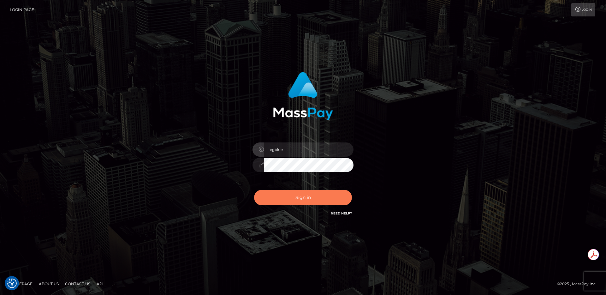
click at [296, 201] on button "Sign in" at bounding box center [303, 197] width 98 height 15
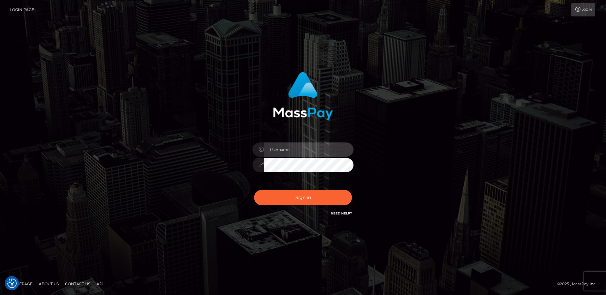
type input "egblue"
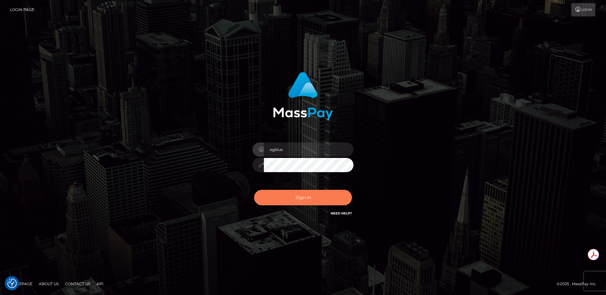
click at [304, 196] on button "Sign in" at bounding box center [303, 197] width 98 height 15
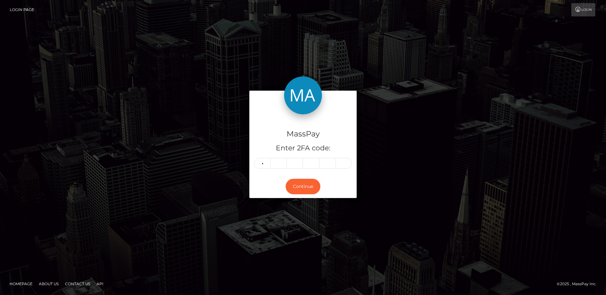
type input "3"
type input "0"
type input "2"
type input "3"
type input "5"
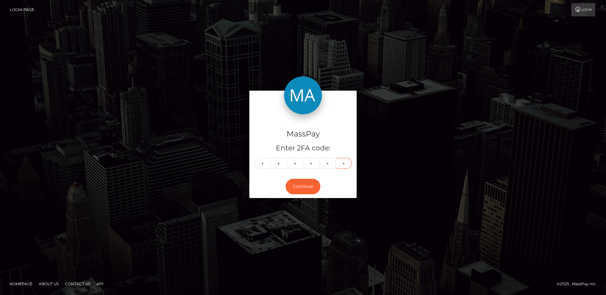
type input "7"
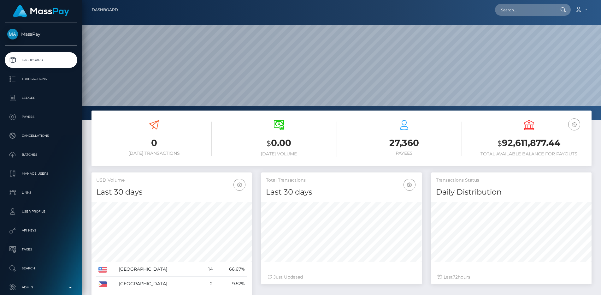
scroll to position [112, 161]
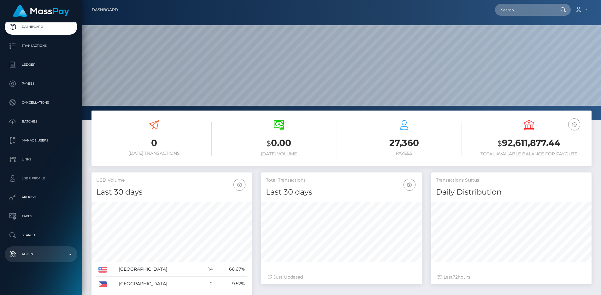
click at [28, 247] on link "Admin" at bounding box center [41, 254] width 73 height 16
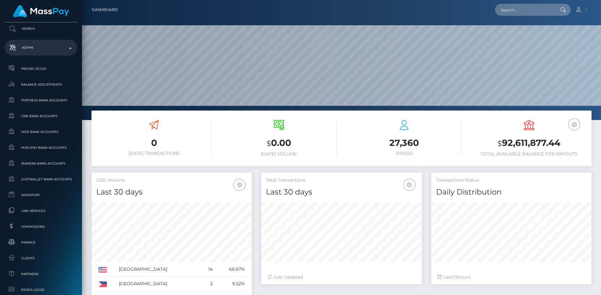
scroll to position [357, 0]
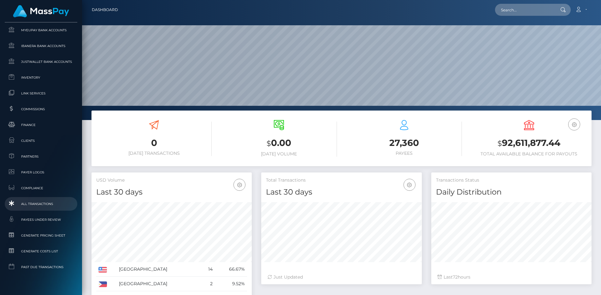
click at [29, 201] on span "All Transactions" at bounding box center [41, 203] width 68 height 7
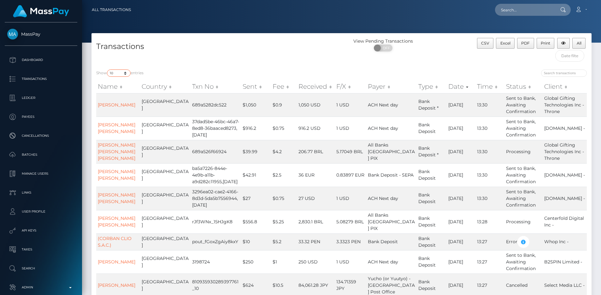
click at [117, 71] on select "10 25 50 100 250 500 1,000 3,500 All" at bounding box center [119, 72] width 24 height 7
select select "250"
click at [219, 38] on div "Transactions" at bounding box center [217, 51] width 250 height 27
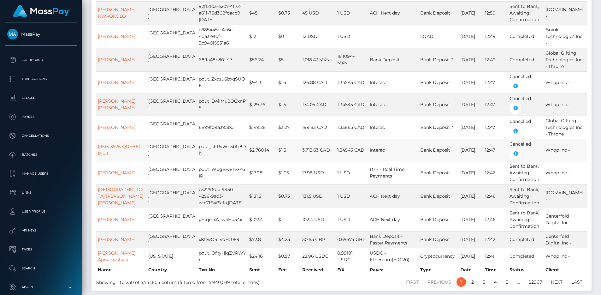
scroll to position [5439, 0]
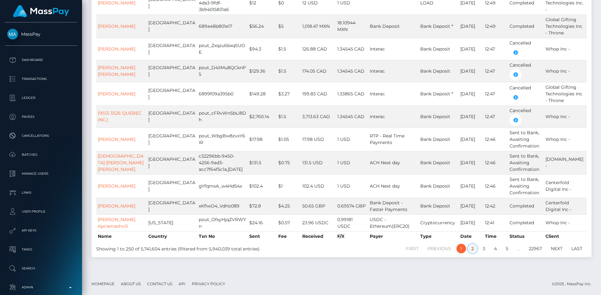
click at [475, 253] on link "2" at bounding box center [472, 248] width 9 height 9
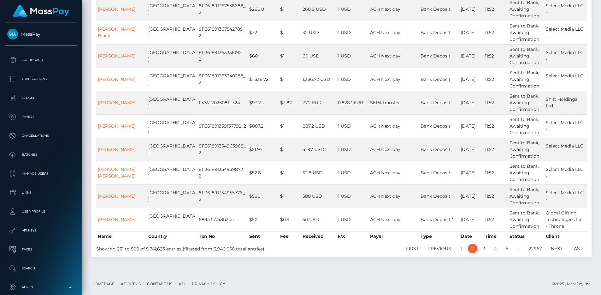
scroll to position [5527, 0]
click at [459, 249] on link "1" at bounding box center [461, 248] width 9 height 9
click at [364, 248] on ul "First Previous 1 2 3 4 5 … 22967 Next Last" at bounding box center [445, 248] width 282 height 9
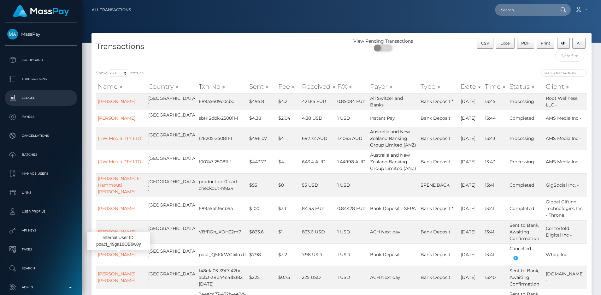
scroll to position [386, 0]
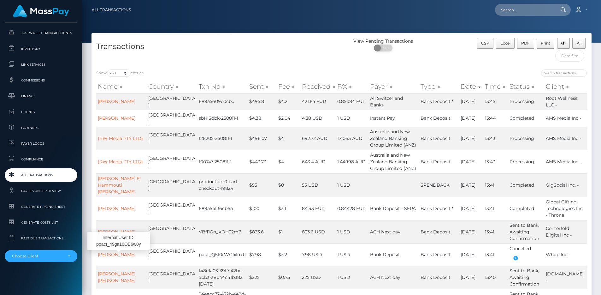
click at [34, 174] on span "All Transactions" at bounding box center [41, 174] width 68 height 7
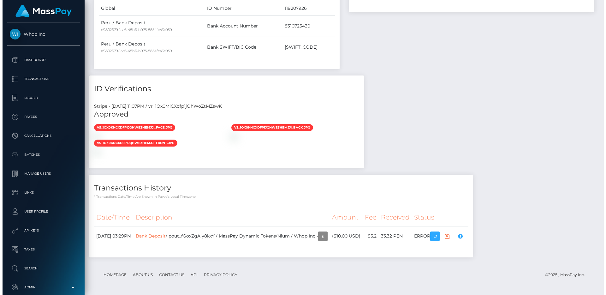
scroll to position [453, 0]
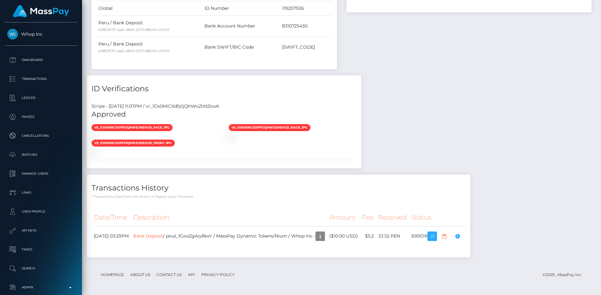
click at [407, 284] on footer "Homepage About Us Contact Us API Privacy Policy © 2025 , MassPay Inc." at bounding box center [342, 274] width 500 height 22
click at [258, 217] on th "Description" at bounding box center [229, 217] width 196 height 17
click at [158, 236] on link "Bank Deposit" at bounding box center [148, 236] width 30 height 6
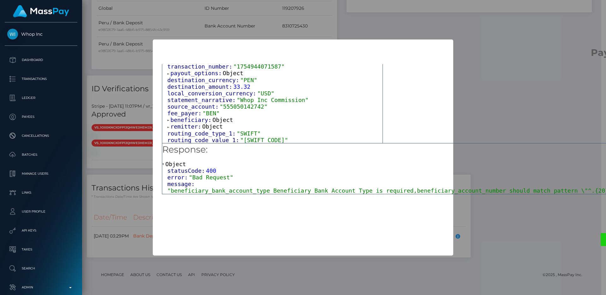
scroll to position [32, 0]
click at [188, 119] on span "beneficiary:" at bounding box center [191, 119] width 42 height 7
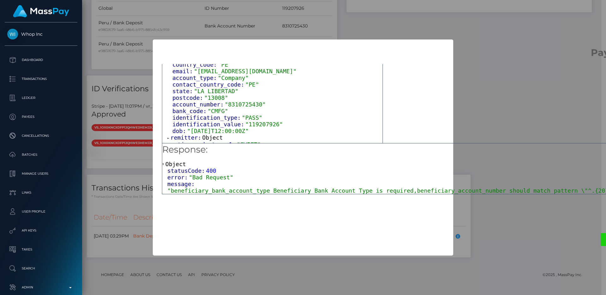
scroll to position [114, 0]
click at [199, 77] on span "account_type:" at bounding box center [194, 77] width 45 height 7
drag, startPoint x: 468, startPoint y: 191, endPoint x: 423, endPoint y: 193, distance: 44.9
click at [423, 193] on span ""beneficiary_bank_account_type Beneficiary Bank Account Type is required,benefi…" at bounding box center [613, 190] width 892 height 7
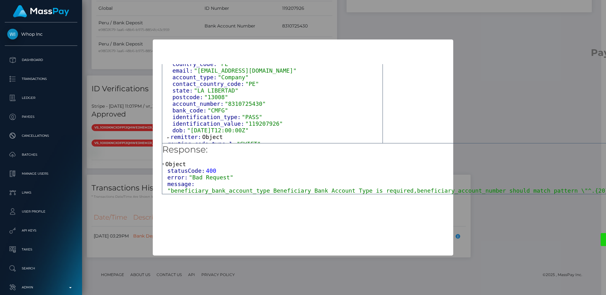
click at [373, 190] on span ""beneficiary_bank_account_type Beneficiary Bank Account Type is required,benefi…" at bounding box center [613, 190] width 892 height 7
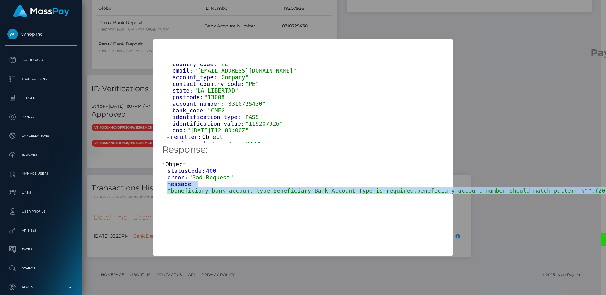
click at [373, 190] on span ""beneficiary_bank_account_type Beneficiary Bank Account Type is required,benefi…" at bounding box center [613, 190] width 892 height 7
copy div "message: "beneficiary_bank_account_type Beneficiary Bank Account Type is requir…"
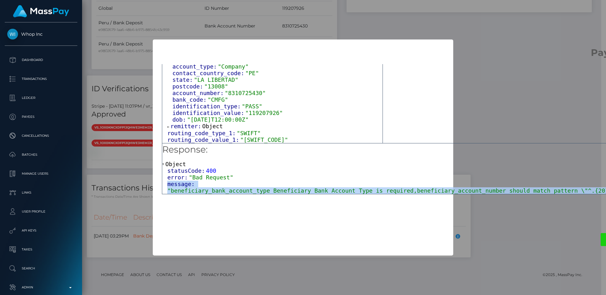
scroll to position [125, 0]
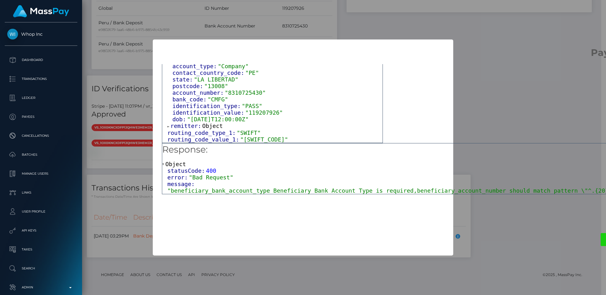
click at [222, 100] on span ""CMFG"" at bounding box center [218, 99] width 21 height 7
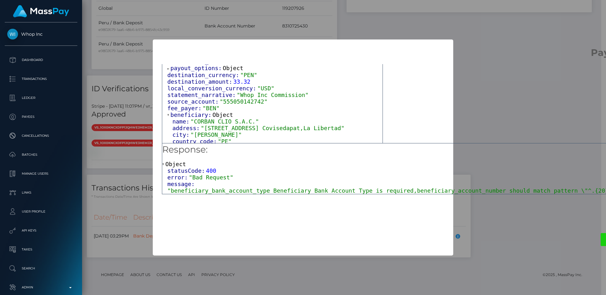
scroll to position [10, 0]
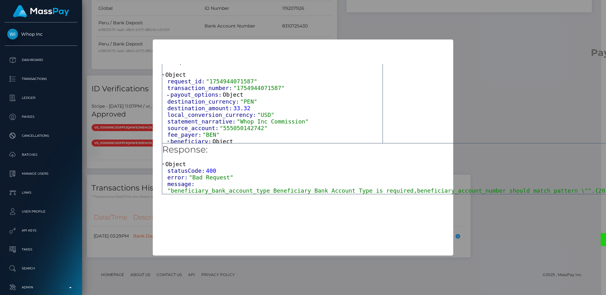
click at [244, 80] on span ""1754944071587"" at bounding box center [231, 81] width 51 height 7
copy span "1754944071587"
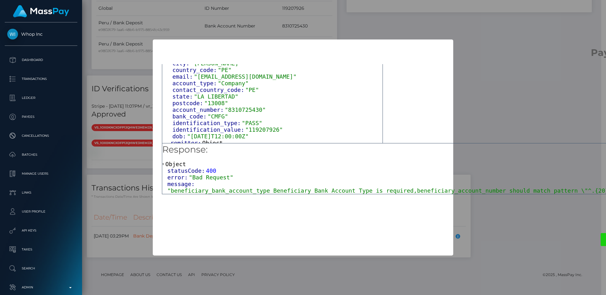
scroll to position [109, 0]
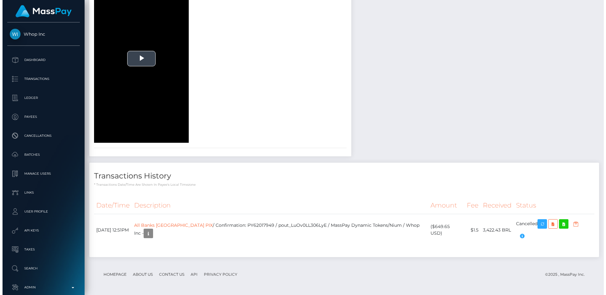
scroll to position [840, 0]
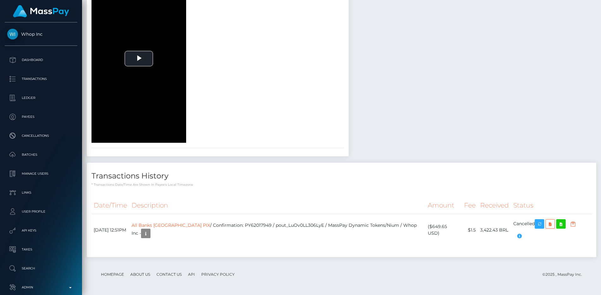
click at [511, 265] on footer "Homepage About Us Contact Us API Privacy Policy © 2025 , MassPay Inc." at bounding box center [342, 274] width 500 height 22
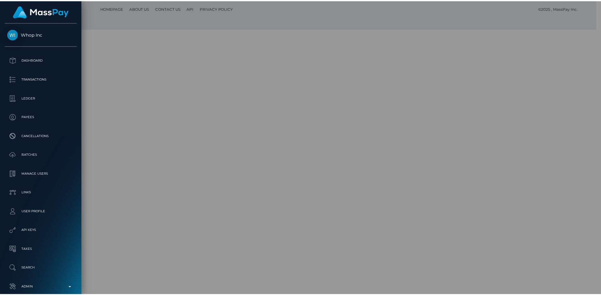
scroll to position [315444, 315359]
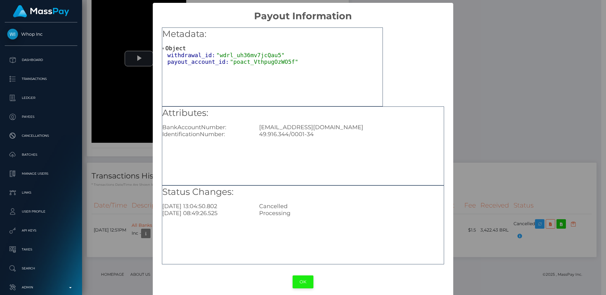
click at [304, 277] on button "OK" at bounding box center [302, 281] width 21 height 13
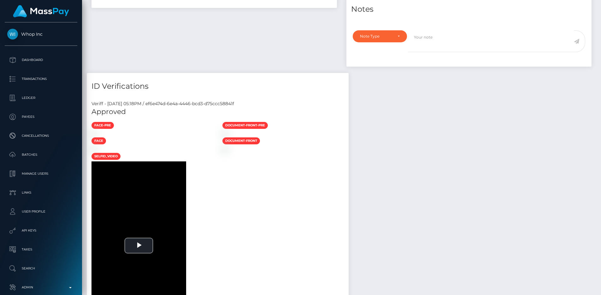
scroll to position [840, 0]
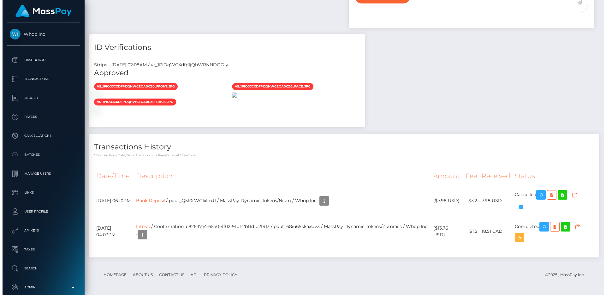
scroll to position [564, 0]
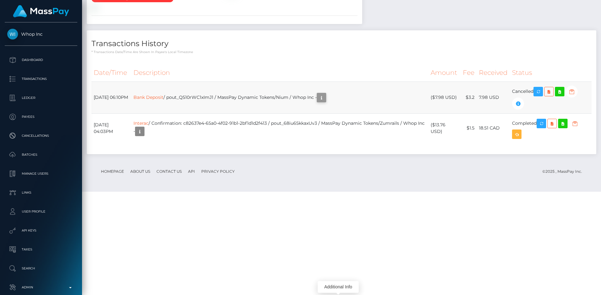
click at [325, 102] on icon "button" at bounding box center [322, 98] width 8 height 8
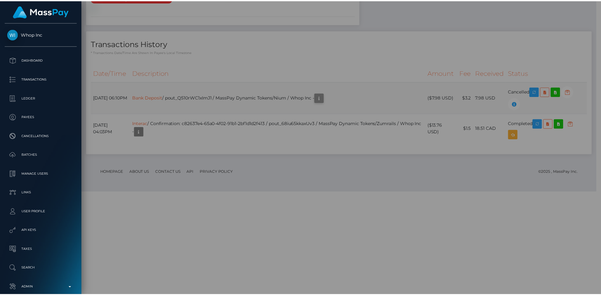
scroll to position [315444, 315359]
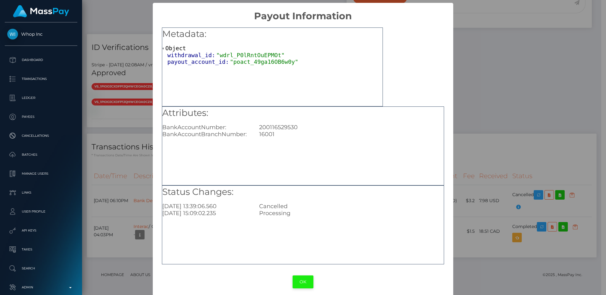
click at [303, 280] on button "OK" at bounding box center [302, 281] width 21 height 13
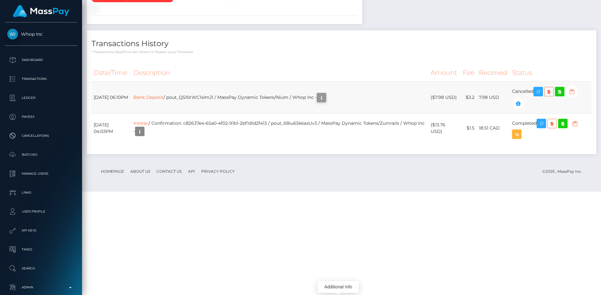
click at [325, 102] on icon "button" at bounding box center [322, 98] width 8 height 8
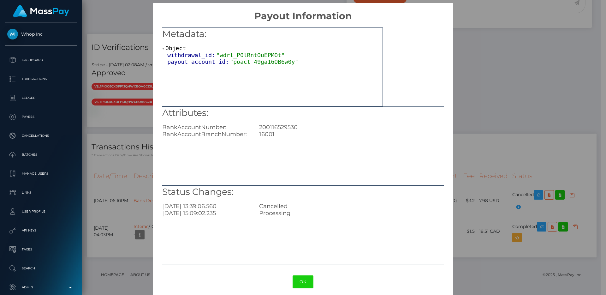
click at [301, 288] on div "OK No Cancel" at bounding box center [303, 281] width 300 height 19
click at [301, 279] on button "OK" at bounding box center [302, 281] width 21 height 13
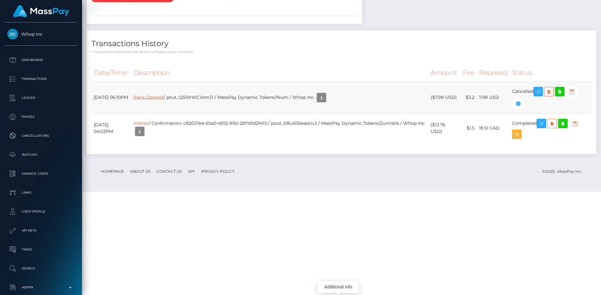
click at [163, 100] on link "Bank Deposit" at bounding box center [148, 97] width 30 height 6
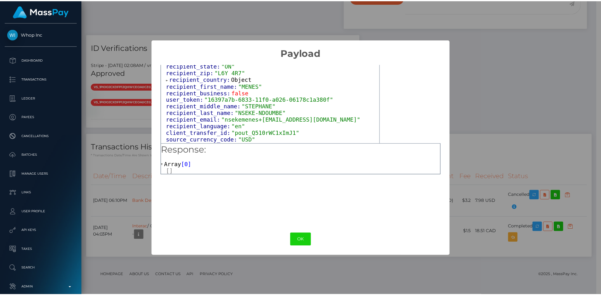
scroll to position [191, 0]
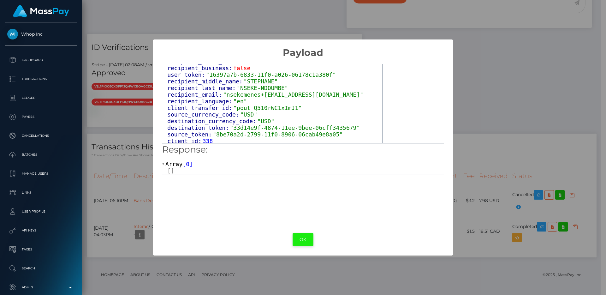
click at [299, 243] on button "OK" at bounding box center [302, 239] width 21 height 13
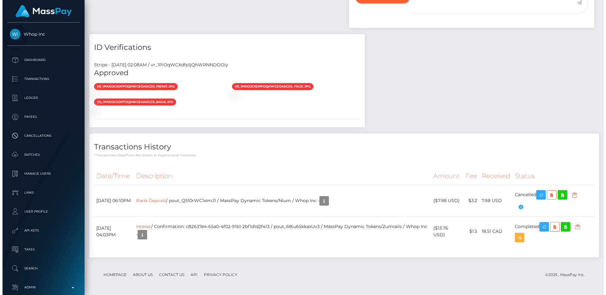
scroll to position [315444, 315359]
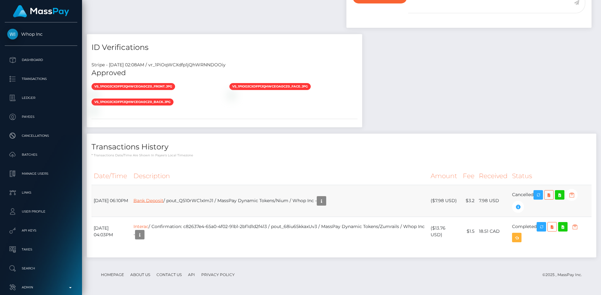
click at [158, 202] on link "Bank Deposit" at bounding box center [148, 200] width 30 height 6
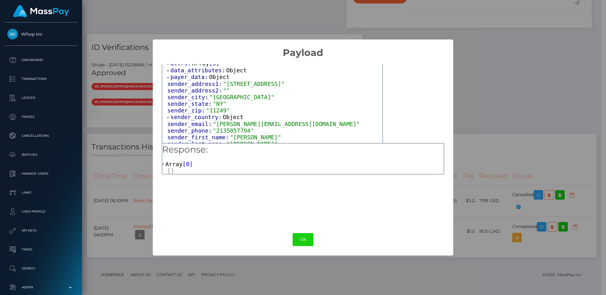
scroll to position [0, 0]
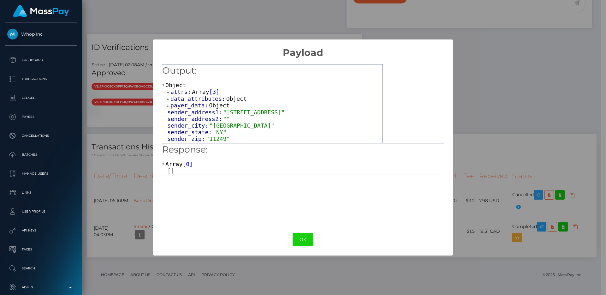
click at [196, 99] on span "data_attributes:" at bounding box center [198, 98] width 56 height 7
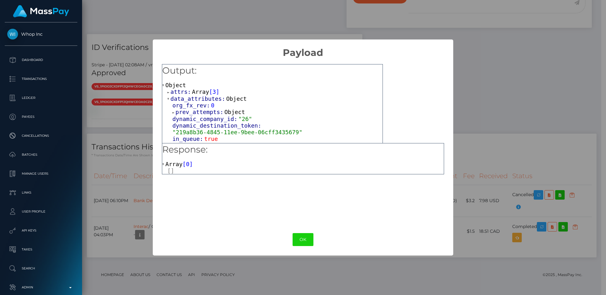
click at [196, 99] on span "data_attributes:" at bounding box center [198, 98] width 56 height 7
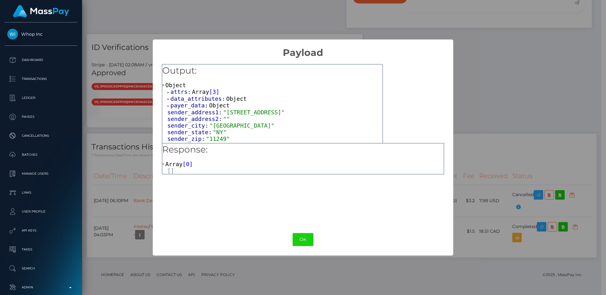
click at [190, 92] on span "attrs:" at bounding box center [180, 91] width 21 height 7
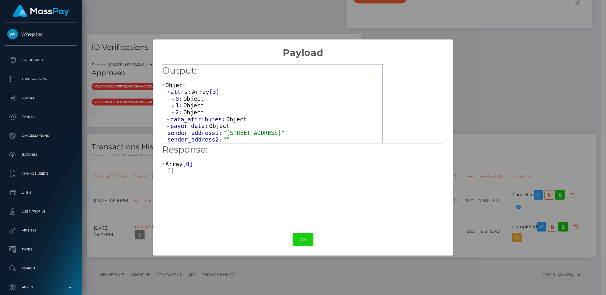
click at [192, 96] on span "Object" at bounding box center [193, 98] width 21 height 7
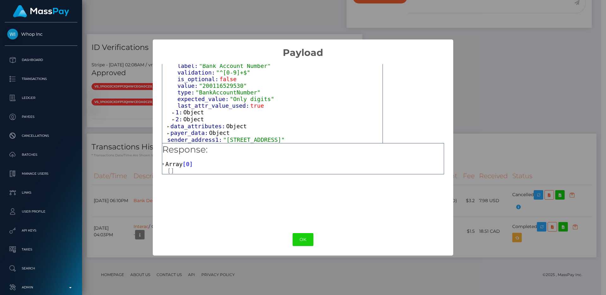
scroll to position [73, 0]
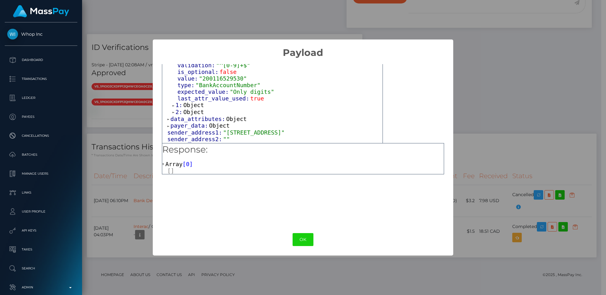
click at [192, 104] on span "Object" at bounding box center [193, 105] width 21 height 7
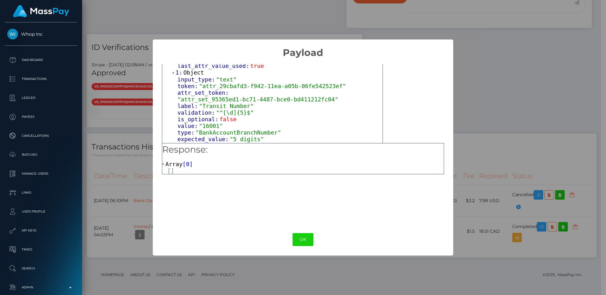
scroll to position [134, 0]
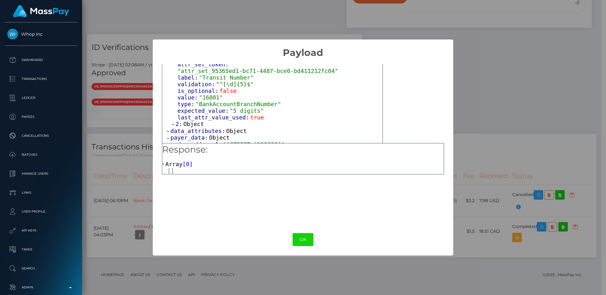
click at [201, 124] on span "Object" at bounding box center [193, 124] width 21 height 7
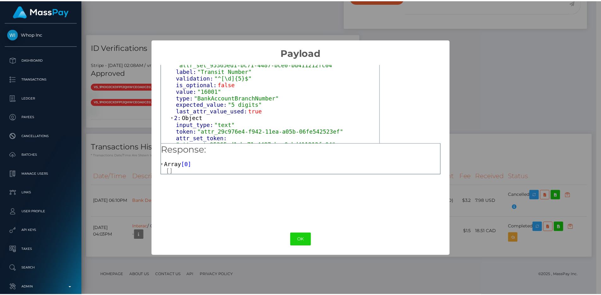
scroll to position [97, 0]
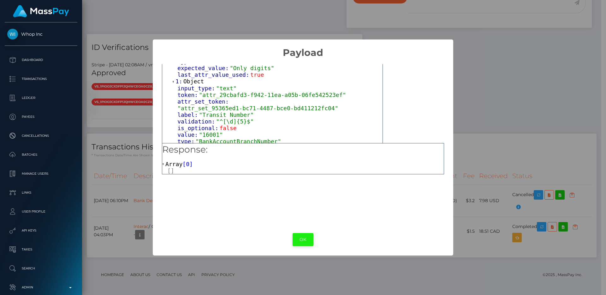
click at [305, 242] on button "OK" at bounding box center [302, 239] width 21 height 13
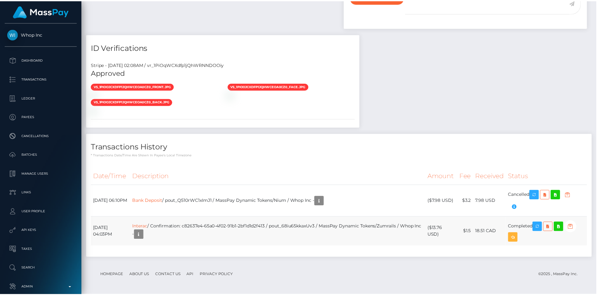
scroll to position [315444, 315359]
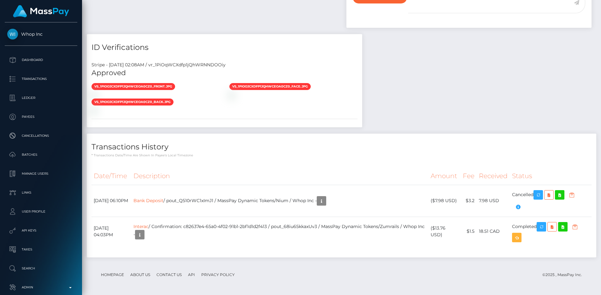
click at [409, 172] on th "Description" at bounding box center [280, 175] width 298 height 17
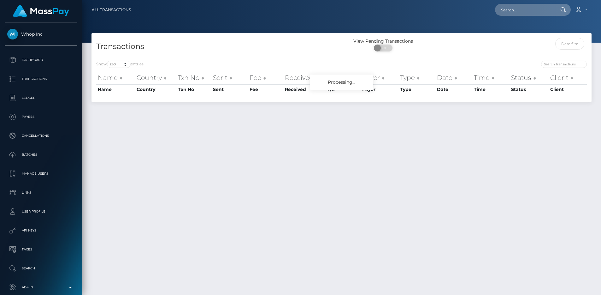
select select "250"
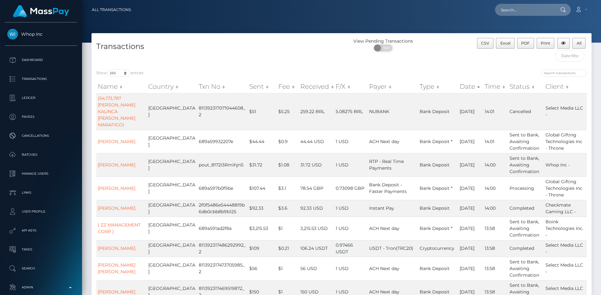
click at [229, 58] on div "Transactions" at bounding box center [217, 51] width 250 height 27
click at [104, 45] on h4 "Transactions" at bounding box center [216, 46] width 241 height 11
click at [170, 41] on h4 "Transactions" at bounding box center [216, 46] width 241 height 11
drag, startPoint x: 350, startPoint y: 37, endPoint x: 450, endPoint y: 55, distance: 101.2
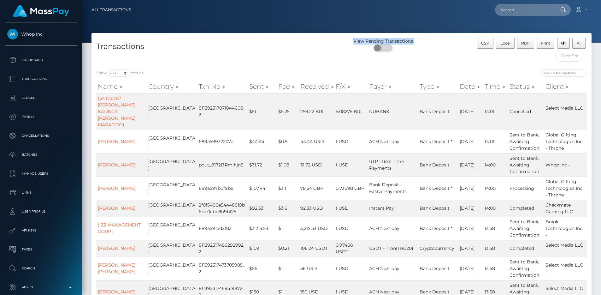
click at [450, 55] on div "Transactions View Pending Transactions ON OFF CSV Excel PDF Print All" at bounding box center [342, 49] width 500 height 32
click at [450, 55] on div "View Pending Transactions ON OFF" at bounding box center [404, 51] width 125 height 27
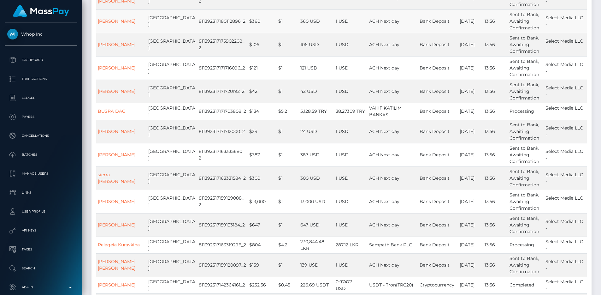
scroll to position [853, 0]
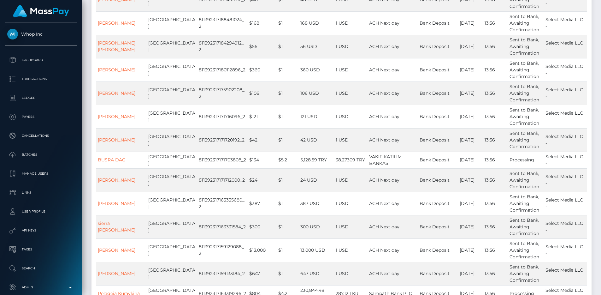
click at [28, 74] on link "Transactions" at bounding box center [41, 79] width 73 height 16
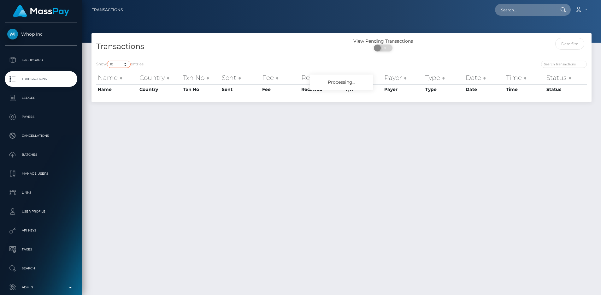
click at [123, 63] on select "10 25 50 100 250 500 1,000 3,500 All" at bounding box center [119, 64] width 24 height 7
select select "250"
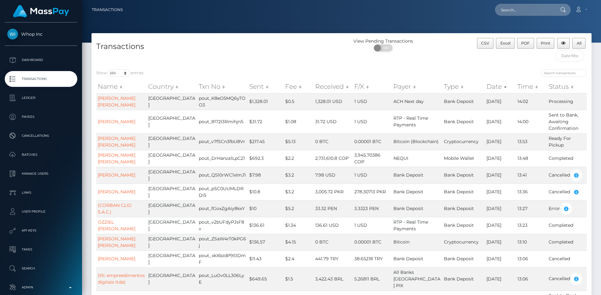
click at [70, 80] on link "Transactions" at bounding box center [41, 79] width 73 height 16
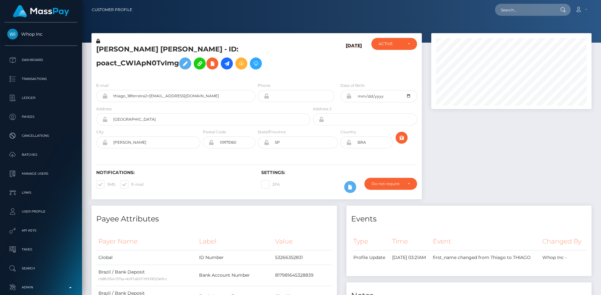
scroll to position [76, 161]
click at [526, 9] on input "text" at bounding box center [524, 10] width 59 height 12
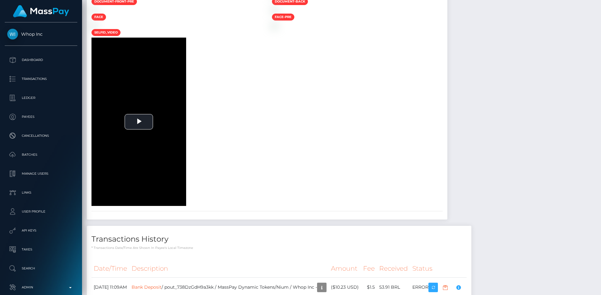
scroll to position [1003, 0]
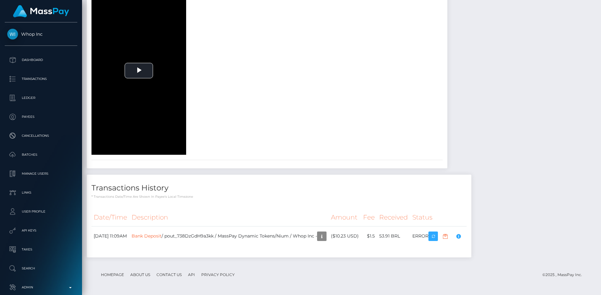
click at [379, 164] on div "Veriff - August 9, 2025 02:59AM / 71a55e91-6db7-4bbe-8b83-c6f497a7262d Approved…" at bounding box center [267, 36] width 361 height 263
click at [162, 237] on link "Bank Deposit" at bounding box center [147, 236] width 30 height 6
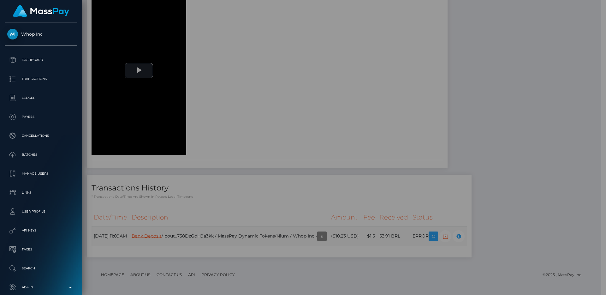
scroll to position [315444, 315359]
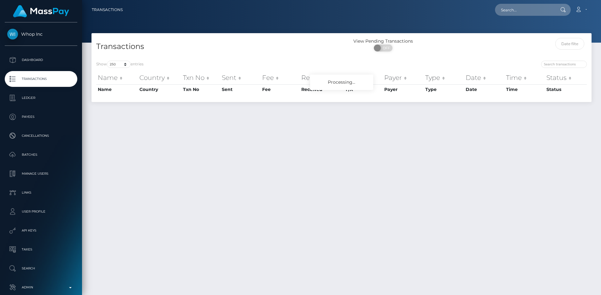
select select "250"
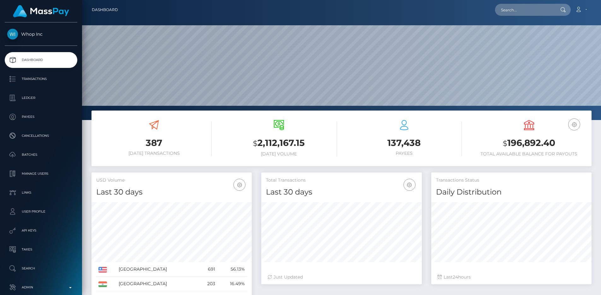
scroll to position [112, 161]
click at [422, 139] on h3 "137,438" at bounding box center [403, 143] width 115 height 12
click at [526, 11] on input "text" at bounding box center [524, 10] width 59 height 12
paste input "List<String> results = Transliterator.transliterate(source); if (results != nul…"
type input "List<String> results = Transliterator.transliterate(source); if (results != nul…"
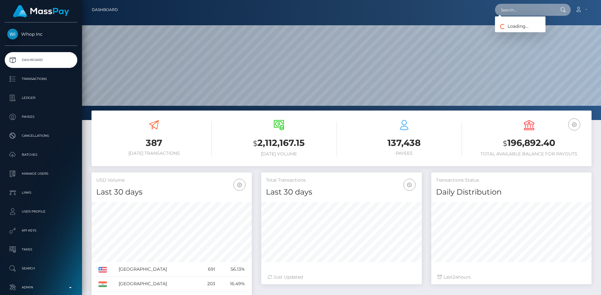
scroll to position [0, 0]
paste input "1abaedad-0057-429a-a130-2c51091f8567"
type input "1abaedad-0057-429a-a130-2c51091f8567"
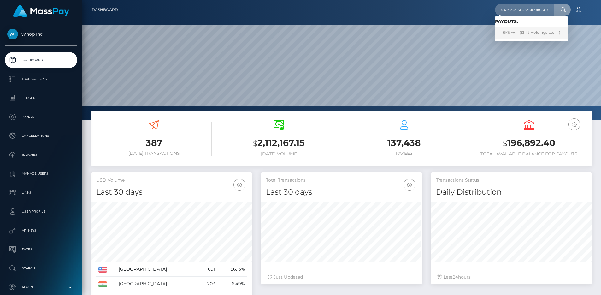
scroll to position [0, 0]
click at [525, 35] on link "樹佑 松川 (Shift Holdings Ltd. - )" at bounding box center [531, 33] width 73 height 12
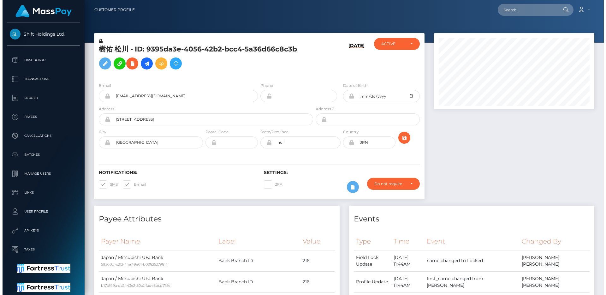
scroll to position [76, 161]
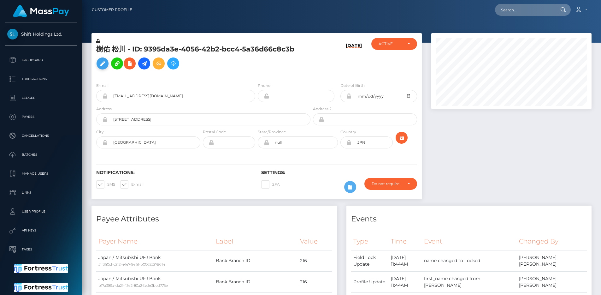
click at [102, 64] on icon at bounding box center [103, 64] width 8 height 8
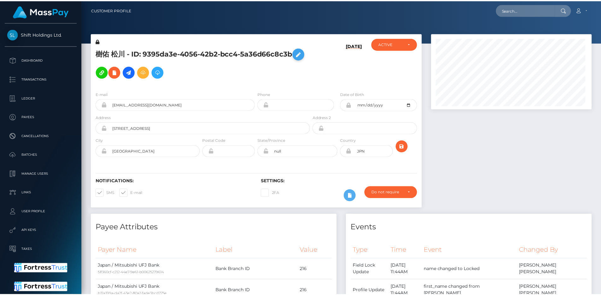
scroll to position [315444, 315359]
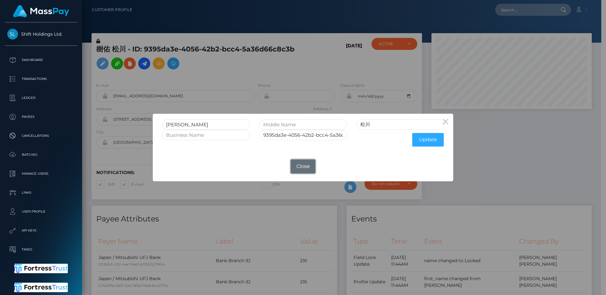
click at [309, 164] on button "Close" at bounding box center [303, 166] width 25 height 14
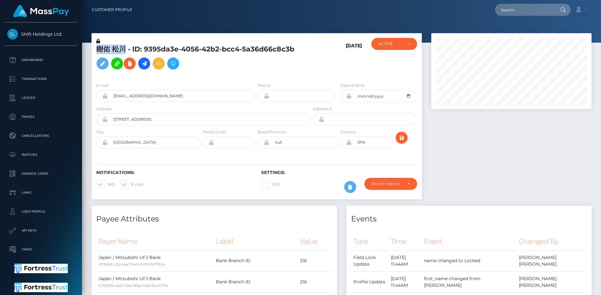
drag, startPoint x: 126, startPoint y: 48, endPoint x: 97, endPoint y: 50, distance: 29.1
click at [97, 50] on h5 "樹佑 松川 - ID: 9395da3e-4056-42b2-bcc4-5a36d66c8c3b" at bounding box center [201, 58] width 211 height 28
copy h5 "樹[PERSON_NAME]"
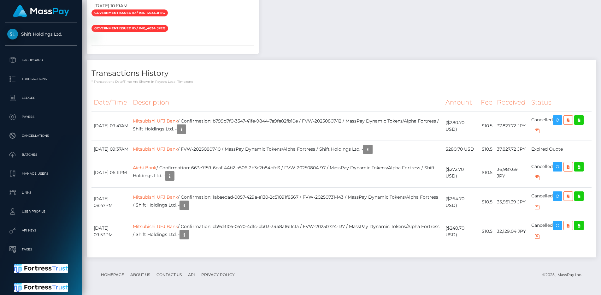
scroll to position [0, 0]
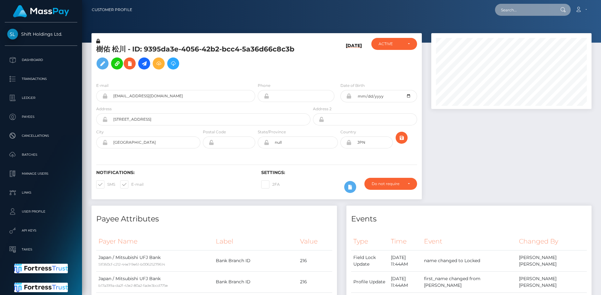
click at [520, 10] on input "text" at bounding box center [524, 10] width 59 height 12
paste input "6890d165e9b87"
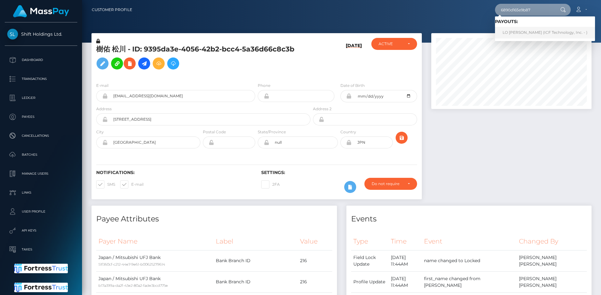
type input "6890d165e9b87"
click at [532, 34] on link "LO [PERSON_NAME] (ICF Technology, Inc. - )" at bounding box center [545, 33] width 100 height 12
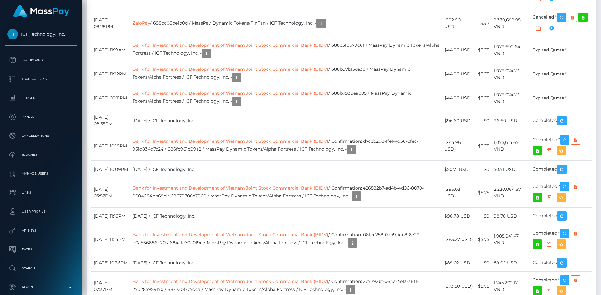
scroll to position [835, 0]
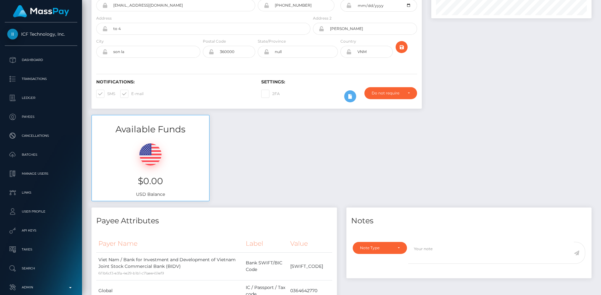
scroll to position [0, 0]
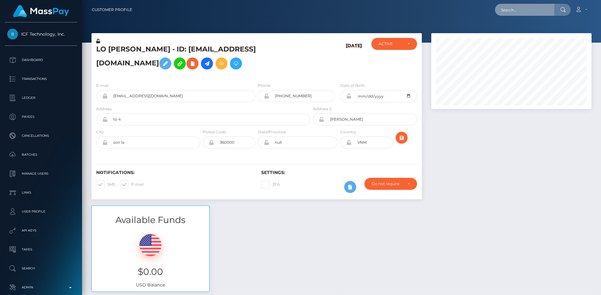
click at [513, 9] on input "text" at bounding box center [524, 10] width 59 height 12
paste input "c64d4d60-736a-11ef-830b-064f280b9d11"
type input "c64d4d60-736a-11ef-830b-064f280b9d11"
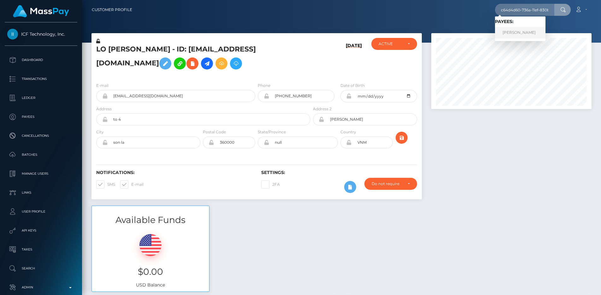
click at [505, 32] on link "DIAMOND LEFAYE JENKINS" at bounding box center [520, 33] width 50 height 12
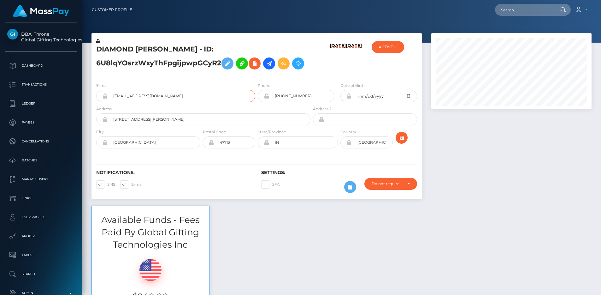
click at [186, 96] on input "[EMAIL_ADDRESS][DOMAIN_NAME]" at bounding box center [182, 96] width 148 height 12
click at [185, 96] on input "[EMAIL_ADDRESS][DOMAIN_NAME]" at bounding box center [182, 96] width 148 height 12
click at [507, 13] on input "text" at bounding box center [524, 10] width 59 height 12
paste input "e28cb0ec-b93c-41b1-9484-b334015cd840"
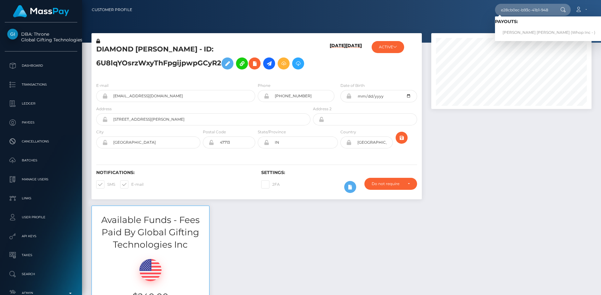
click at [463, 9] on div "e28cb0ec-b93c-41b1-9484-b334015cd840 Loading... Loading... Payouts: CARLY ELIZA…" at bounding box center [364, 9] width 454 height 13
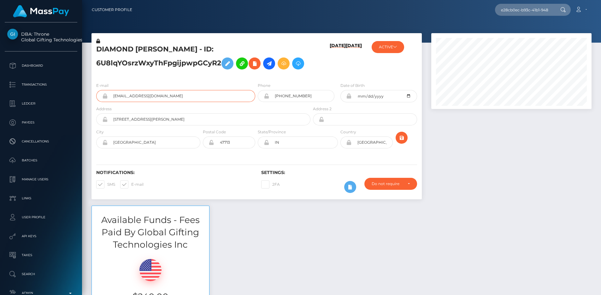
click at [172, 96] on input "lefaye52608@gmail.com" at bounding box center [182, 96] width 148 height 12
click at [172, 77] on div "DIAMOND LEFAYE JENKINS - ID: 6U8lqYOsrzWxyThFpgijpwpGCyR2" at bounding box center [202, 57] width 220 height 39
click at [254, 41] on div "DIAMOND LEFAYE JENKINS - ID: 6U8lqYOsrzWxyThFpgijpwpGCyR2" at bounding box center [202, 57] width 220 height 39
drag, startPoint x: 194, startPoint y: 92, endPoint x: 88, endPoint y: 98, distance: 106.5
click at [88, 98] on div "DIAMOND LEFAYE JENKINS - ID: 6U8lqYOsrzWxyThFpgijpwpGCyR2 08/06/25 02/19/23 Sel…" at bounding box center [257, 119] width 340 height 172
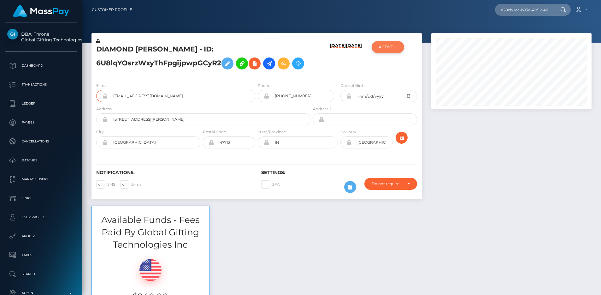
click at [385, 46] on button "ACTIVE" at bounding box center [388, 47] width 32 height 12
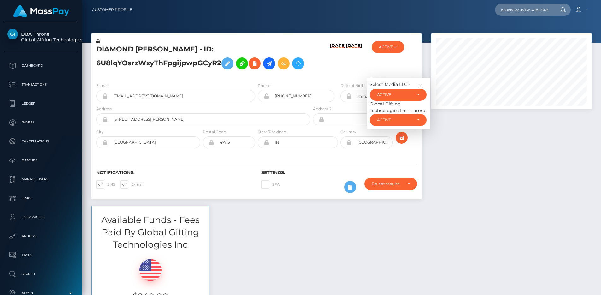
click at [405, 63] on div "ACTIVE Select Media LLC - ACTIVE DEACTIVE CLOSED ACTIVE Global Gifting Technolo…" at bounding box center [394, 57] width 55 height 39
click at [422, 84] on icon "button" at bounding box center [421, 86] width 6 height 6
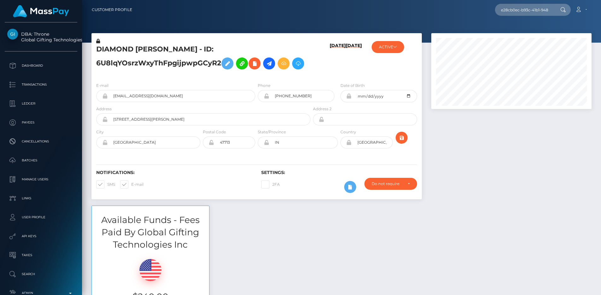
click at [524, 17] on nav "Customer Profile e28cb0ec-b93c-41b1-9484-b334015cd840 Loading... Loading... Pay…" at bounding box center [341, 10] width 519 height 20
click at [525, 14] on input "e28cb0ec-b93c-41b1-9484-b334015cd840" at bounding box center [524, 10] width 59 height 12
paste input "8579696c-5463-11ec-baaa-0ee1439a1e0d"
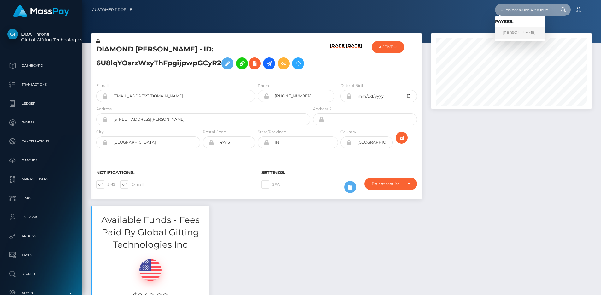
type input "8579696c-5463-11ec-baaa-0ee1439a1e0d"
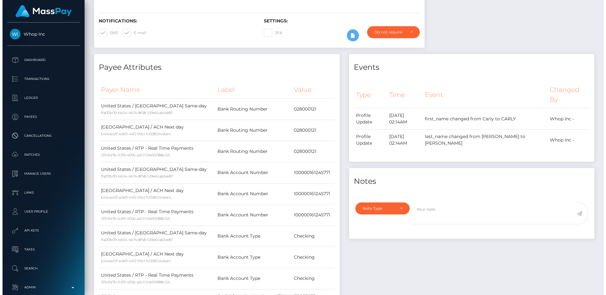
scroll to position [417, 0]
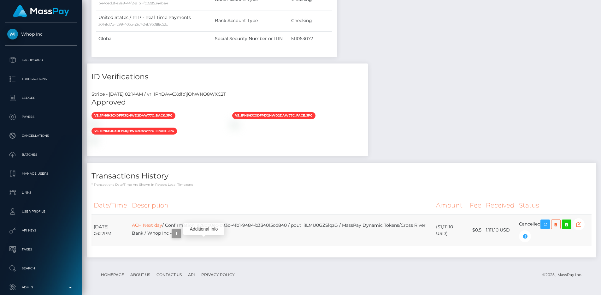
click at [180, 232] on icon "button" at bounding box center [177, 233] width 8 height 8
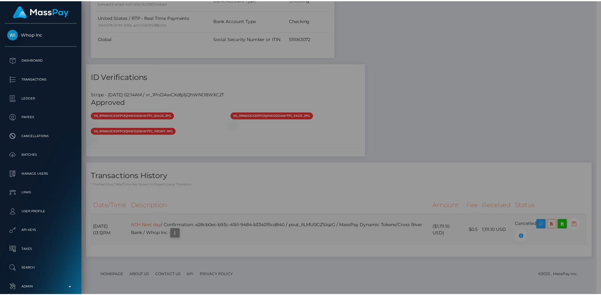
scroll to position [315444, 315359]
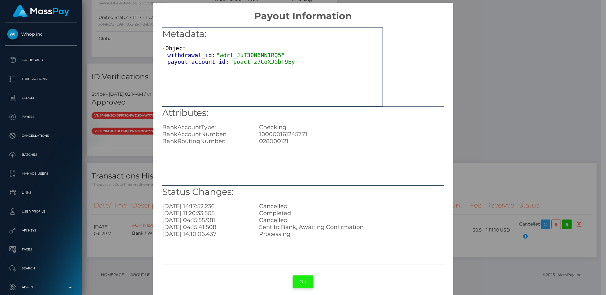
click at [302, 281] on button "OK" at bounding box center [302, 281] width 21 height 13
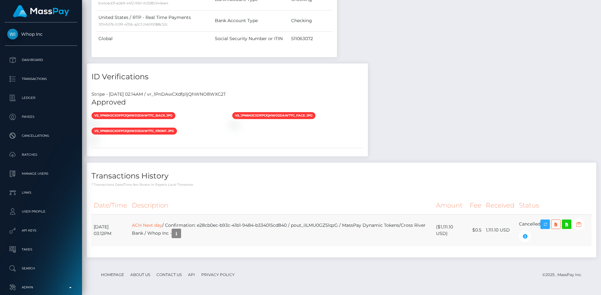
drag, startPoint x: 514, startPoint y: 230, endPoint x: 180, endPoint y: 227, distance: 333.8
click at [180, 227] on tr "[DATE] 03:12PM ACH Next day / Confirmation: e28cb0ec-b93c-41b1-9484-b334015cd84…" at bounding box center [342, 230] width 500 height 32
click at [180, 227] on td "ACH Next day / Confirmation: e28cb0ec-b93c-41b1-9484-b334015cd840 / pout_iILMU0…" at bounding box center [282, 230] width 304 height 32
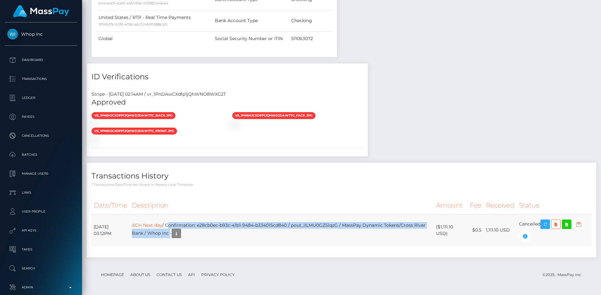
drag, startPoint x: 180, startPoint y: 227, endPoint x: 194, endPoint y: 233, distance: 15.1
click at [194, 233] on td "ACH Next day / Confirmation: e28cb0ec-b93c-41b1-9484-b334015cd840 / pout_iILMU0…" at bounding box center [282, 230] width 304 height 32
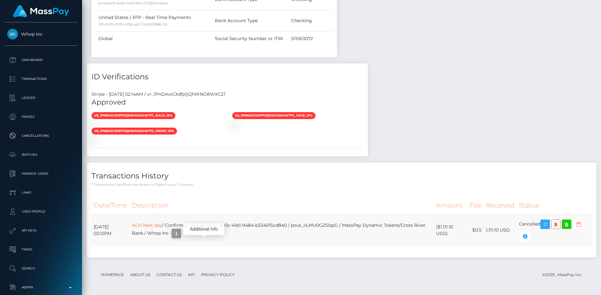
click at [180, 234] on icon "button" at bounding box center [177, 233] width 8 height 8
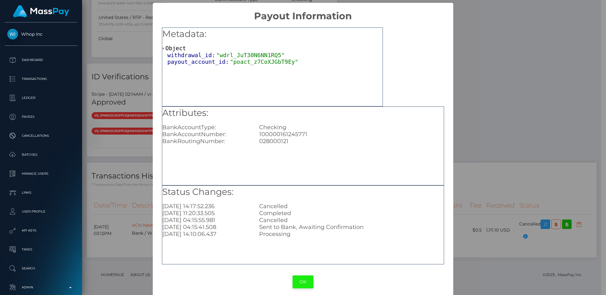
click at [301, 280] on button "OK" at bounding box center [302, 281] width 21 height 13
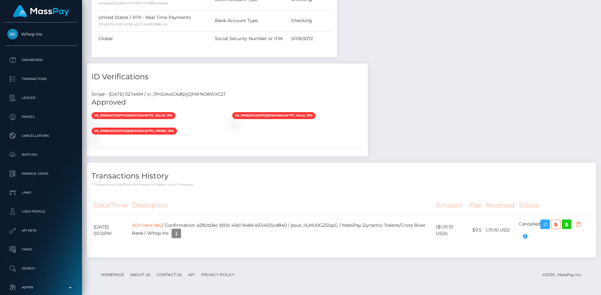
click at [453, 93] on div "Payee Attributes Payer Name Label Value [GEOGRAPHIC_DATA] / ACH Same-day ffa00b…" at bounding box center [342, 29] width 510 height 467
click at [197, 93] on div "Stripe - [DATE] 02:14AM / vr_1PnDAwCXdfp1jQhWNO8WXC2T" at bounding box center [227, 94] width 281 height 7
copy div "vr_1PnDAwCXdfp1jQhWNO8WXC2T"
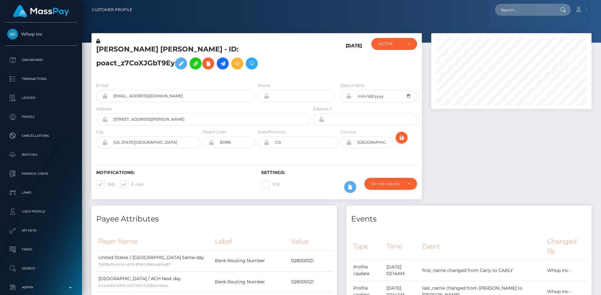
click at [428, 69] on div at bounding box center [512, 119] width 170 height 172
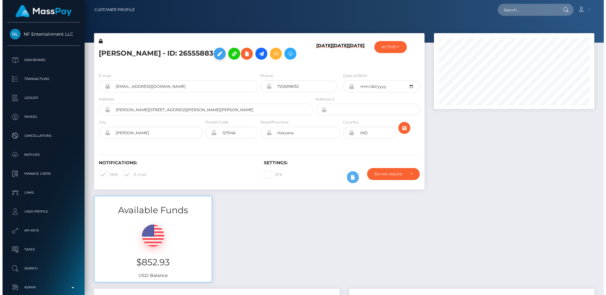
scroll to position [76, 161]
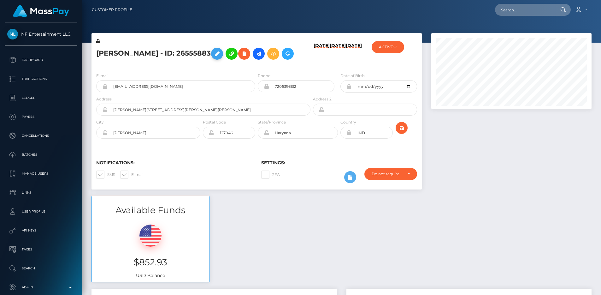
click at [213, 55] on icon at bounding box center [217, 54] width 8 height 8
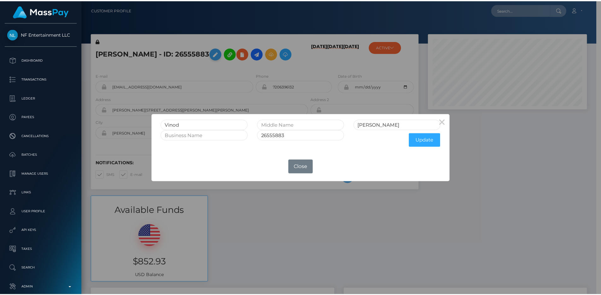
scroll to position [315444, 315359]
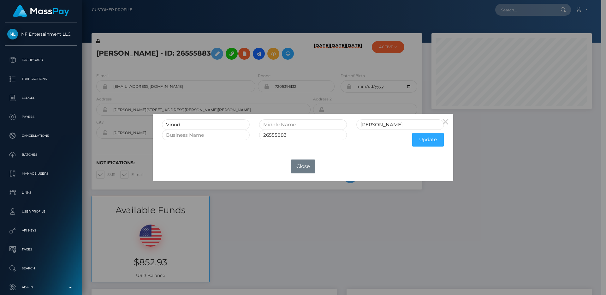
click at [204, 118] on div "[PERSON_NAME] 26555883 Update" at bounding box center [303, 133] width 300 height 38
click at [205, 122] on input "Vinod" at bounding box center [206, 124] width 88 height 10
click at [313, 169] on button "Close" at bounding box center [303, 166] width 25 height 14
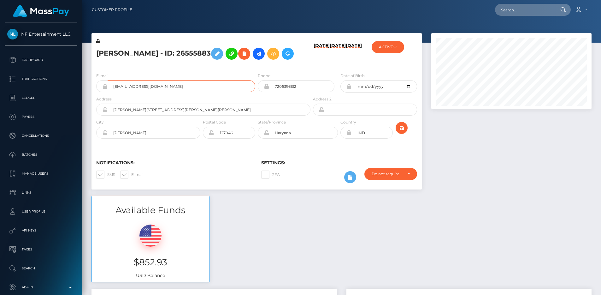
click at [178, 85] on input "devinisha1984@yahoo.com" at bounding box center [182, 86] width 148 height 12
click at [513, 9] on input "text" at bounding box center [524, 10] width 59 height 12
paste input "4780542e-32b3-11ec-8784-0e94f3084bc5"
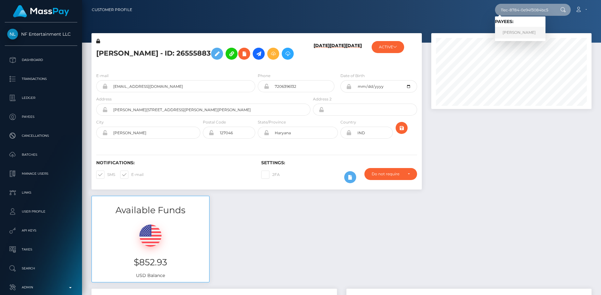
type input "4780542e-32b3-11ec-8784-0e94f3084bc5"
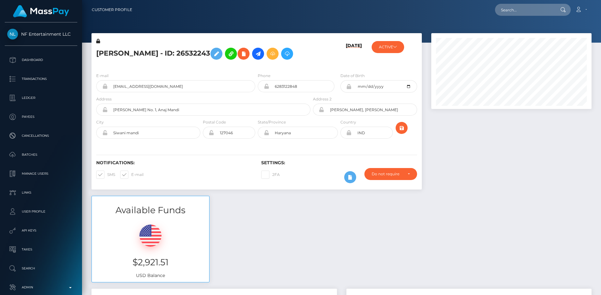
scroll to position [76, 161]
click at [172, 79] on div "E-mail [EMAIL_ADDRESS][DOMAIN_NAME]" at bounding box center [175, 82] width 159 height 20
click at [173, 85] on input "[EMAIL_ADDRESS][DOMAIN_NAME]" at bounding box center [182, 86] width 148 height 12
click at [391, 41] on button "ACTIVE" at bounding box center [388, 47] width 32 height 12
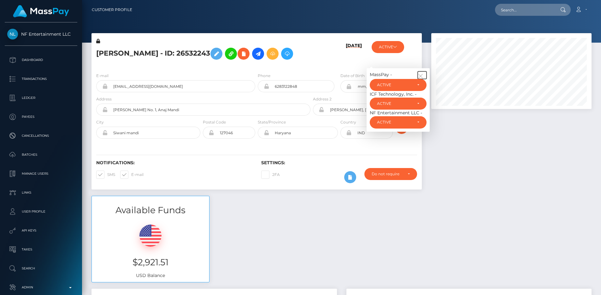
click at [420, 75] on icon "button" at bounding box center [421, 76] width 6 height 6
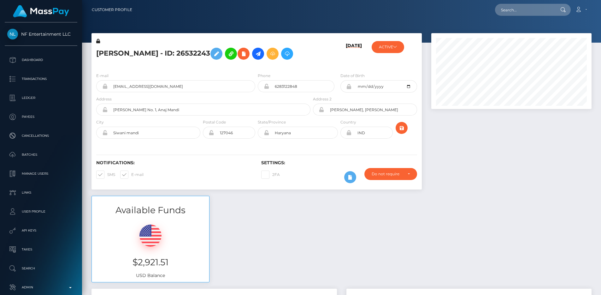
click at [425, 55] on div "[PERSON_NAME] - ID: 26532243 [DATE]" at bounding box center [257, 114] width 340 height 162
click at [347, 226] on div "Available Funds $2,921.51 USD Balance" at bounding box center [342, 242] width 510 height 93
click at [395, 46] on icon at bounding box center [395, 47] width 4 height 4
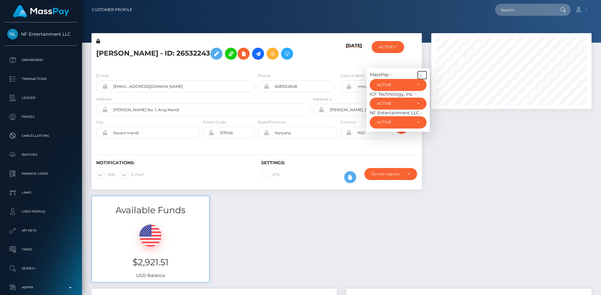
click at [422, 73] on icon "button" at bounding box center [421, 76] width 6 height 6
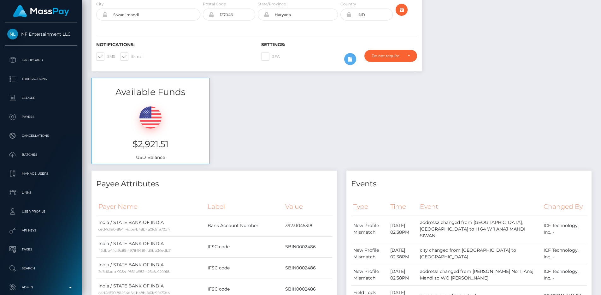
scroll to position [0, 0]
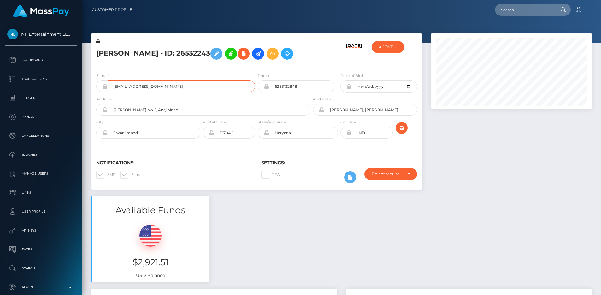
click at [169, 86] on input "[EMAIL_ADDRESS][DOMAIN_NAME]" at bounding box center [182, 86] width 148 height 12
click at [390, 50] on button "ACTIVE" at bounding box center [388, 47] width 32 height 12
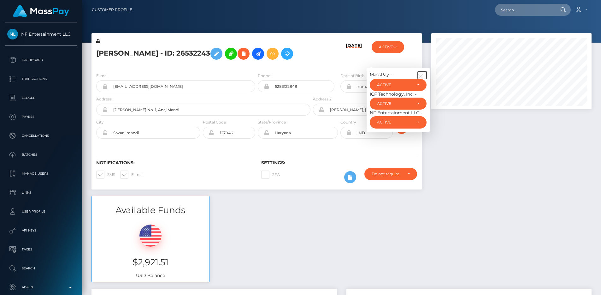
click at [422, 74] on icon "button" at bounding box center [421, 76] width 6 height 6
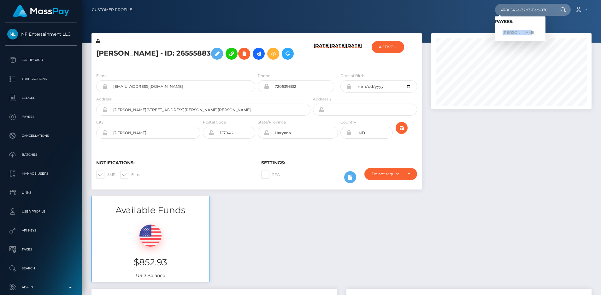
scroll to position [76, 161]
click at [193, 80] on input "devinisha1984@yahoo.com" at bounding box center [182, 86] width 148 height 12
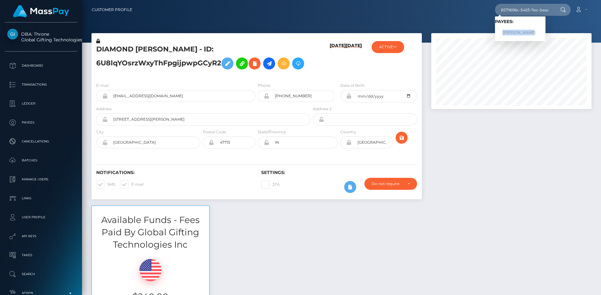
scroll to position [76, 161]
click at [520, 10] on input "8579696c-5463-11ec-baaa-0ee1439a1e0d" at bounding box center [524, 10] width 59 height 12
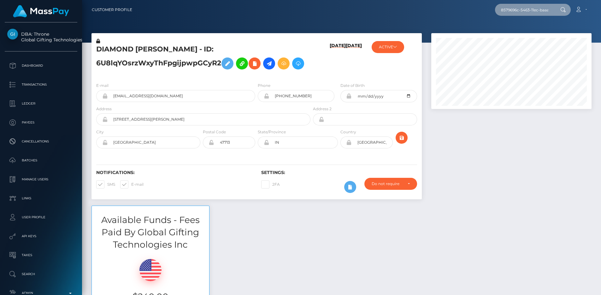
click at [511, 12] on input "8579696c-5463-11ec-baaa-0ee1439a1e0d" at bounding box center [524, 10] width 59 height 12
paste input "689293605dd53"
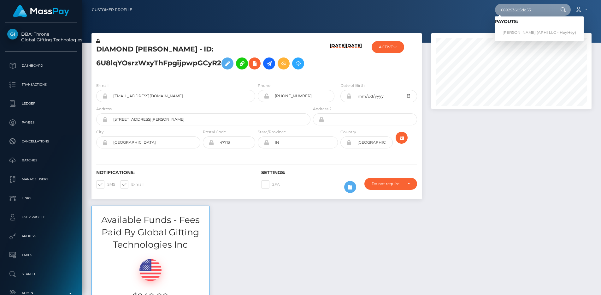
type input "689293605dd53"
click at [256, 27] on div at bounding box center [341, 21] width 519 height 43
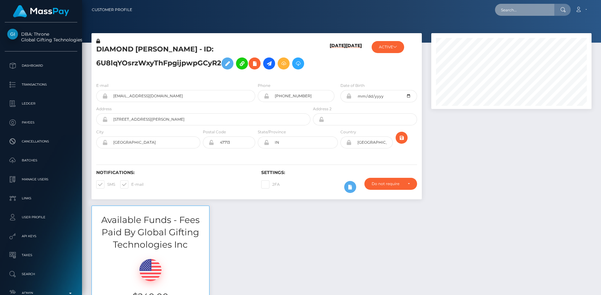
click at [539, 11] on input "text" at bounding box center [524, 10] width 59 height 12
paste input "689293605dd53"
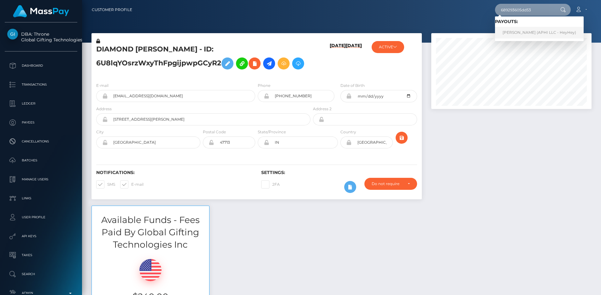
type input "689293605dd53"
click at [526, 34] on link "yanci mancia (APHI LLC - HeyHey)" at bounding box center [539, 33] width 89 height 12
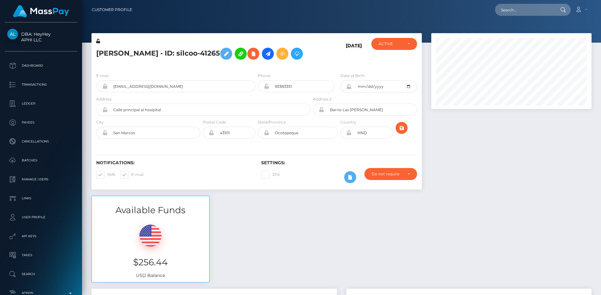
scroll to position [76, 161]
click at [300, 233] on div "Available Funds $256.44 USD Balance" at bounding box center [342, 242] width 510 height 93
click at [287, 250] on div "Available Funds $256.44 USD Balance" at bounding box center [342, 242] width 510 height 93
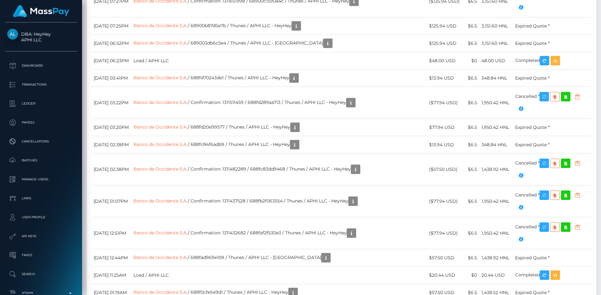
scroll to position [2872, 0]
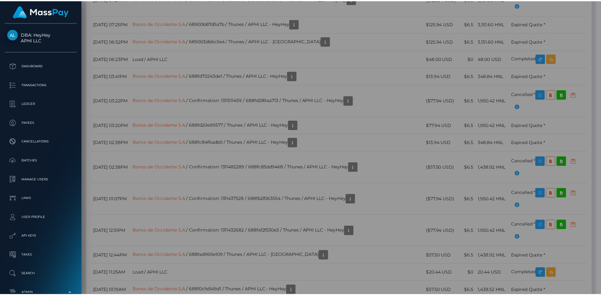
scroll to position [315444, 315359]
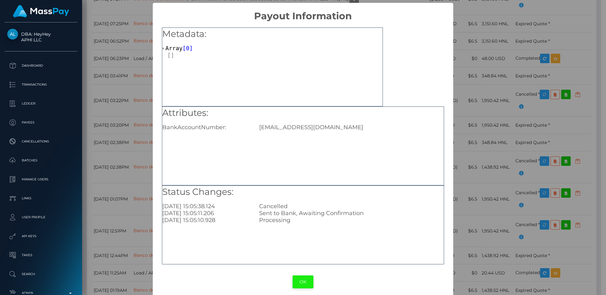
click at [308, 282] on button "OK" at bounding box center [302, 281] width 21 height 13
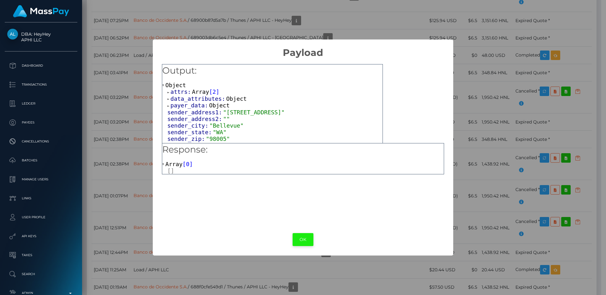
click at [308, 234] on button "OK" at bounding box center [302, 239] width 21 height 13
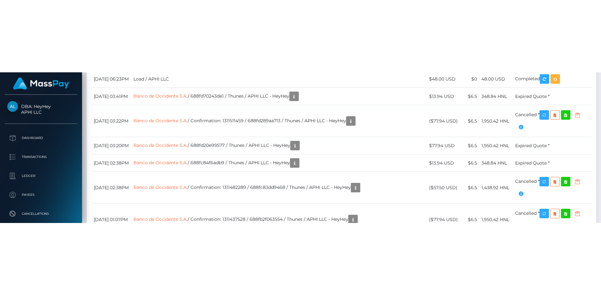
scroll to position [2928, 0]
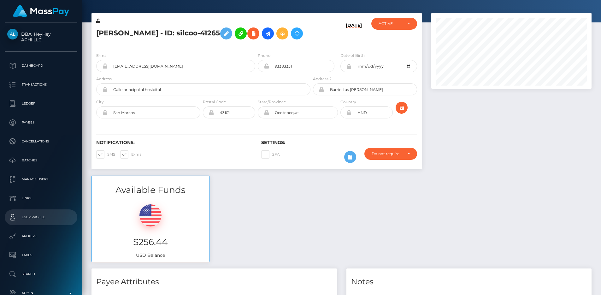
scroll to position [21, 0]
click at [42, 289] on p "Admin" at bounding box center [41, 292] width 68 height 9
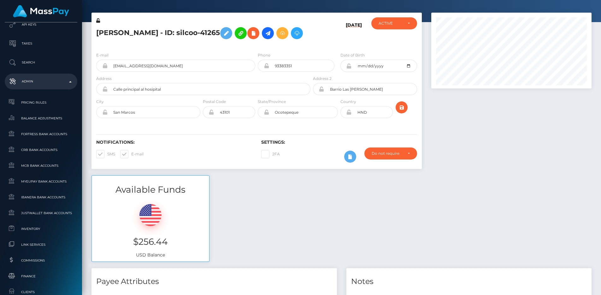
scroll to position [365, 0]
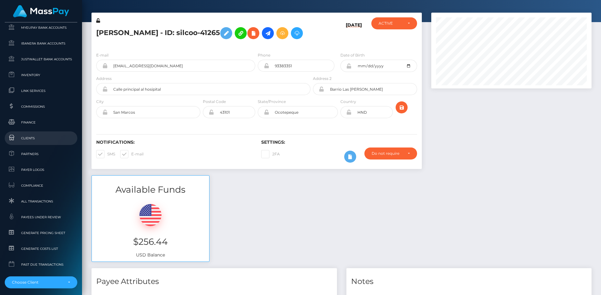
click at [33, 144] on link "Clients" at bounding box center [41, 138] width 73 height 14
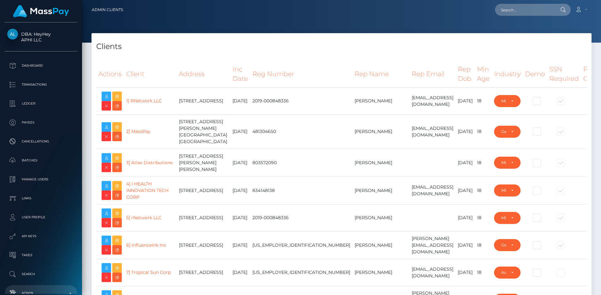
select select "223"
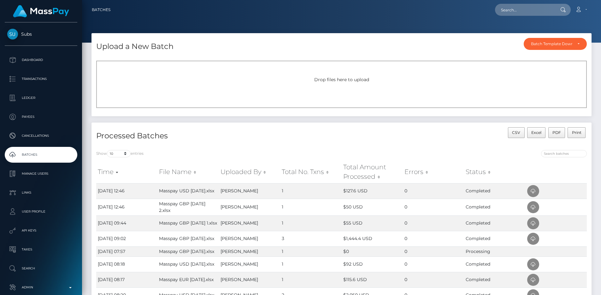
scroll to position [1, 0]
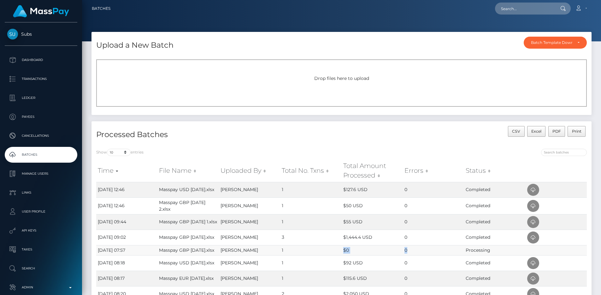
drag, startPoint x: 342, startPoint y: 257, endPoint x: 419, endPoint y: 256, distance: 77.3
click at [419, 255] on tr "[DATE] 07:57 Masspay GBP [DATE].xlsx [PERSON_NAME] 1 $0 0 Processing" at bounding box center [341, 250] width 491 height 10
drag, startPoint x: 186, startPoint y: 258, endPoint x: 161, endPoint y: 253, distance: 26.1
click at [161, 253] on td "Masspay GBP [DATE].xlsx" at bounding box center [187, 250] width 61 height 10
copy td "Masspay GBP [DATE].xlsx"
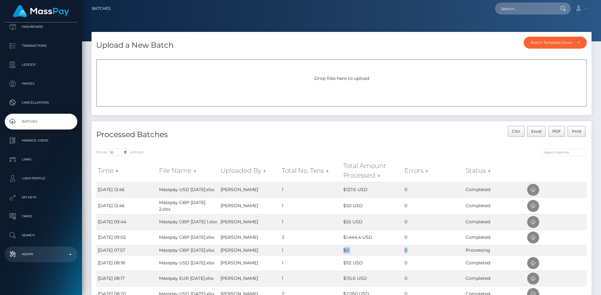
click at [33, 251] on p "Admin" at bounding box center [41, 253] width 68 height 9
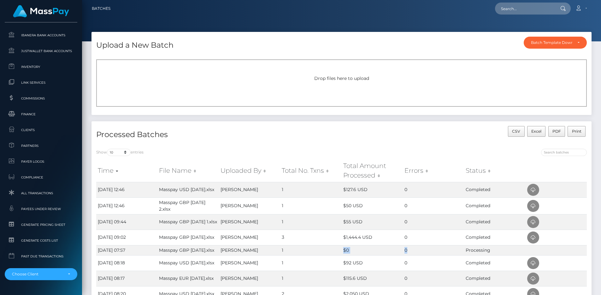
scroll to position [369, 0]
click at [151, 134] on h4 "Processed Batches" at bounding box center [216, 134] width 241 height 11
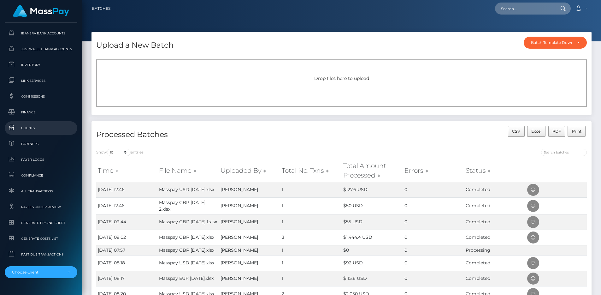
click at [34, 126] on span "Clients" at bounding box center [41, 127] width 68 height 7
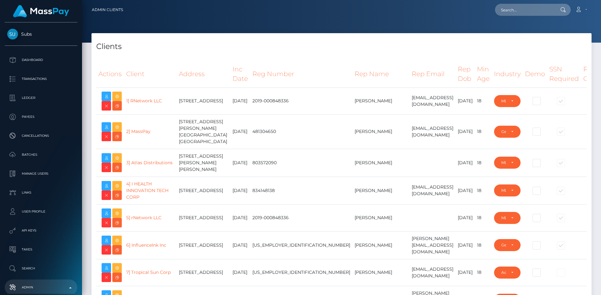
select select "223"
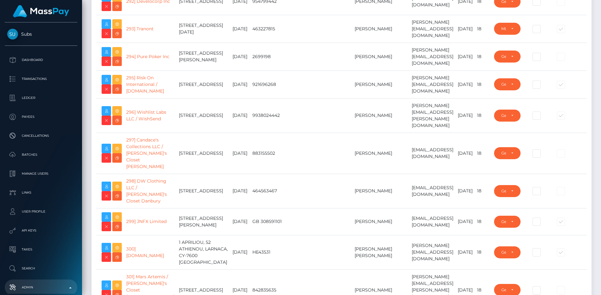
type input "egblue"
click at [44, 160] on link "Batches" at bounding box center [41, 155] width 73 height 16
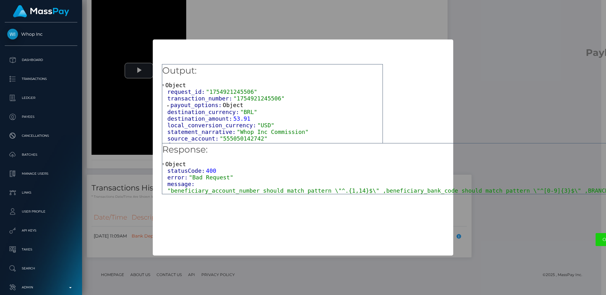
scroll to position [76, 161]
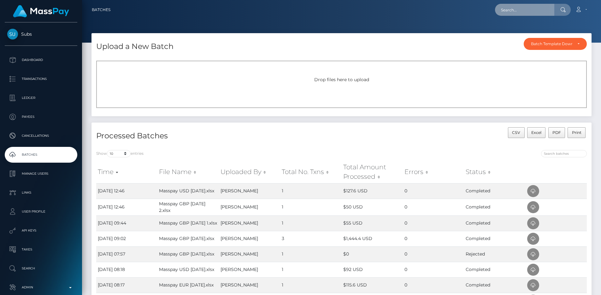
click at [534, 7] on input "text" at bounding box center [524, 10] width 59 height 12
paste input "6b8d9f27-289a-4b6b-8cec-d292298e9d22"
type input "6b8d9f27-289a-4b6b-8cec-d292298e9d22"
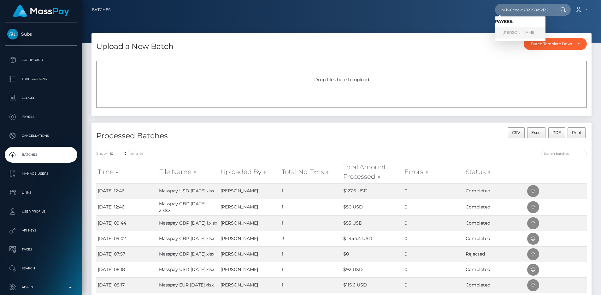
click at [530, 30] on link "Victoria Walters" at bounding box center [520, 33] width 50 height 12
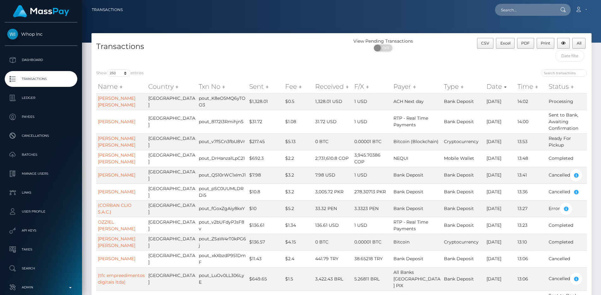
select select "250"
click at [521, 12] on input "text" at bounding box center [524, 10] width 59 height 12
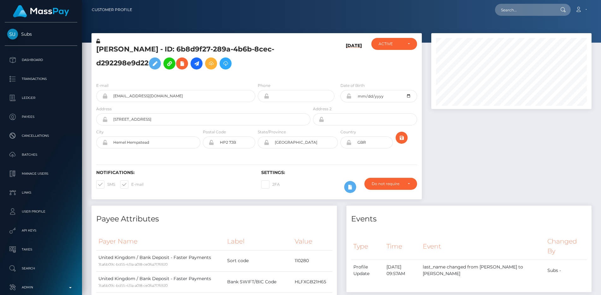
scroll to position [76, 161]
click at [175, 49] on h5 "[PERSON_NAME] - ID: 6b8d9f27-289a-4b6b-8cec-d292298e9d22" at bounding box center [201, 58] width 211 height 28
drag, startPoint x: 174, startPoint y: 49, endPoint x: 147, endPoint y: 60, distance: 29.4
click at [147, 60] on h5 "[PERSON_NAME] - ID: 6b8d9f27-289a-4b6b-8cec-d292298e9d22" at bounding box center [201, 58] width 211 height 28
click at [287, 52] on h5 "[PERSON_NAME] - ID: 6b8d9f27-289a-4b6b-8cec-d292298e9d22" at bounding box center [201, 58] width 211 height 28
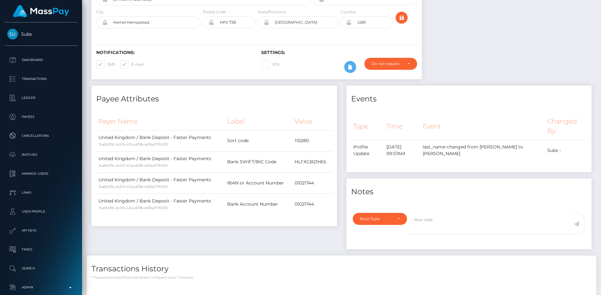
scroll to position [269, 0]
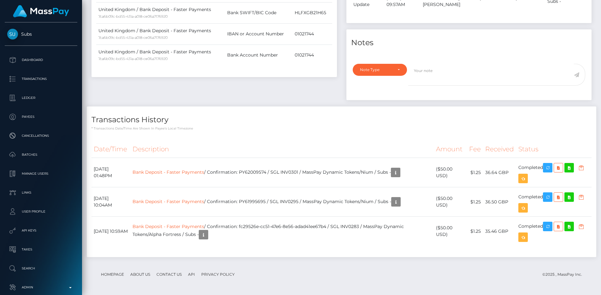
click at [230, 112] on div "Transactions History * Transactions date/time are shown in payee's local timezo…" at bounding box center [342, 118] width 510 height 24
